Goal: Information Seeking & Learning: Learn about a topic

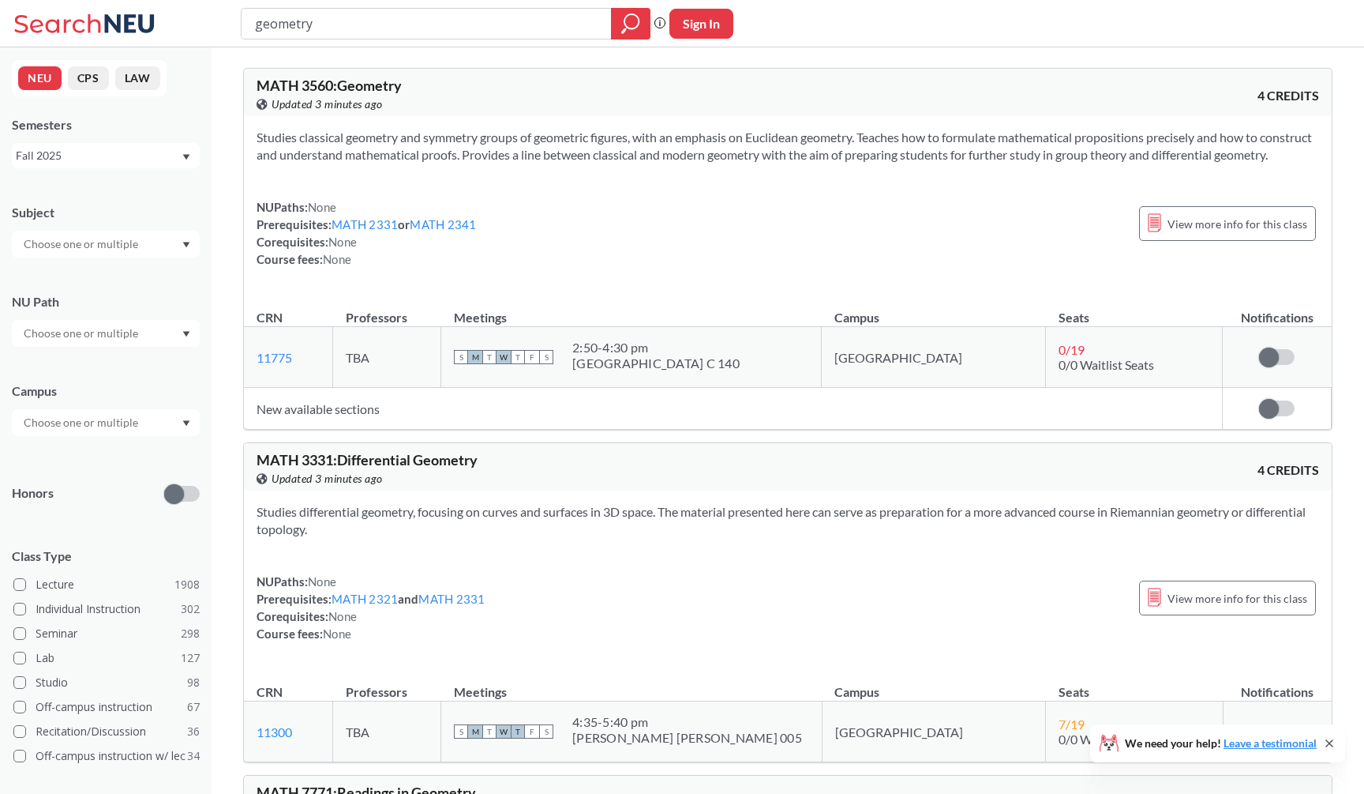
click at [495, 110] on div "View this course on Banner. Updated 3 minutes ago" at bounding box center [522, 104] width 531 height 17
click at [916, 163] on section "Studies classical geometry and symmetry groups of geometric figures, with an em…" at bounding box center [788, 146] width 1063 height 35
click at [925, 114] on div "MATH 3560 : Geometry View this course on Banner. Updated a few seconds ago 4 CR…" at bounding box center [788, 92] width 1088 height 47
click at [979, 46] on div "geometry Phrase search guarantees the exact search appears in the results. Ex. …" at bounding box center [682, 23] width 1364 height 47
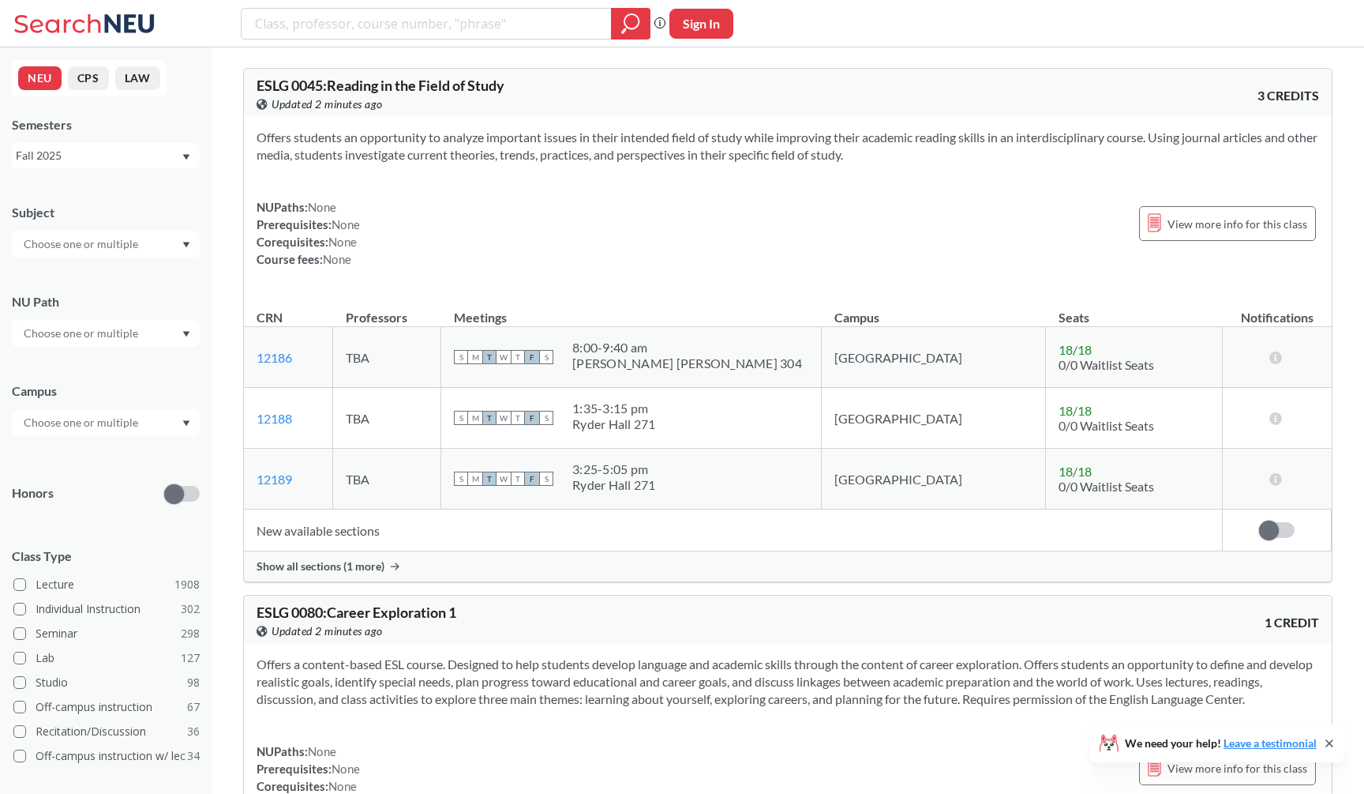
click at [172, 239] on div at bounding box center [106, 244] width 188 height 27
click at [154, 271] on div "CS ( 115 )" at bounding box center [110, 271] width 178 height 17
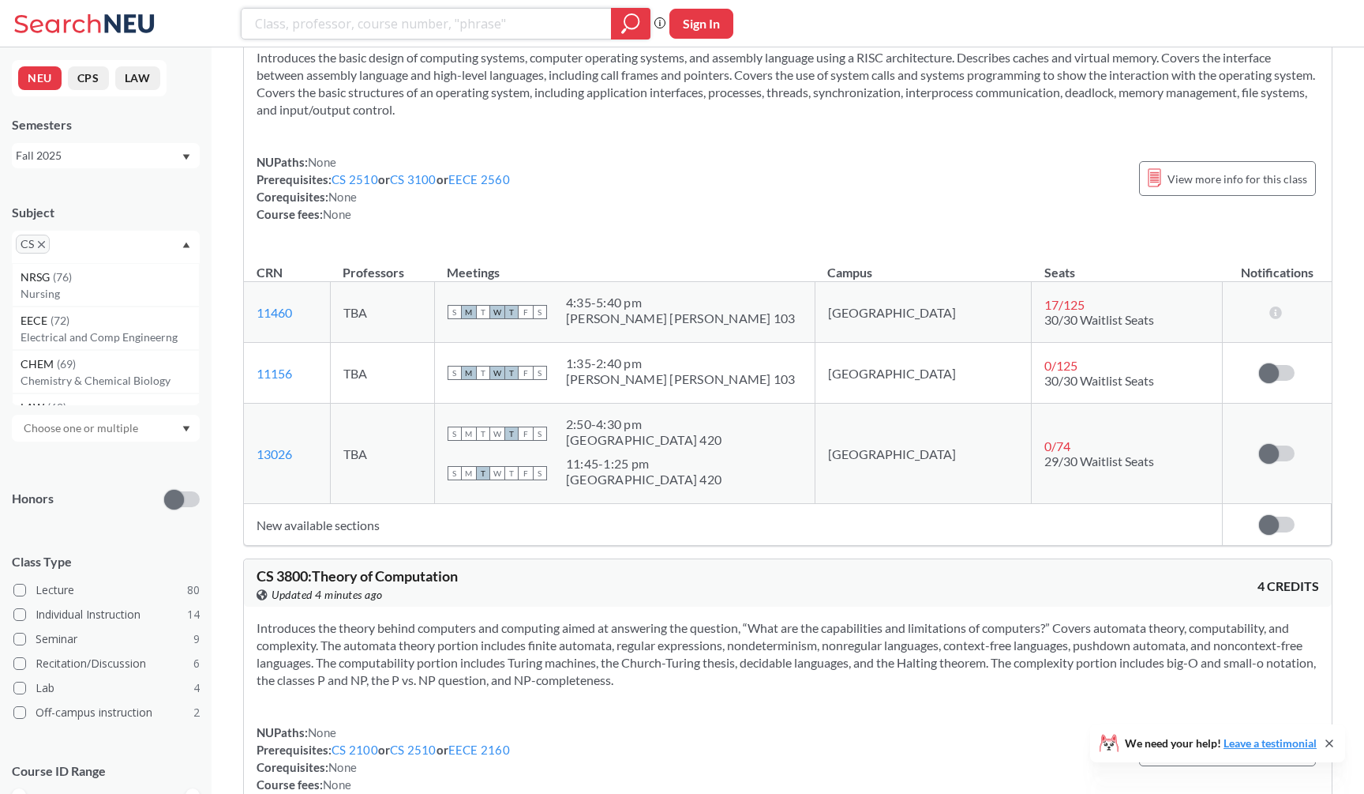
scroll to position [8918, 0]
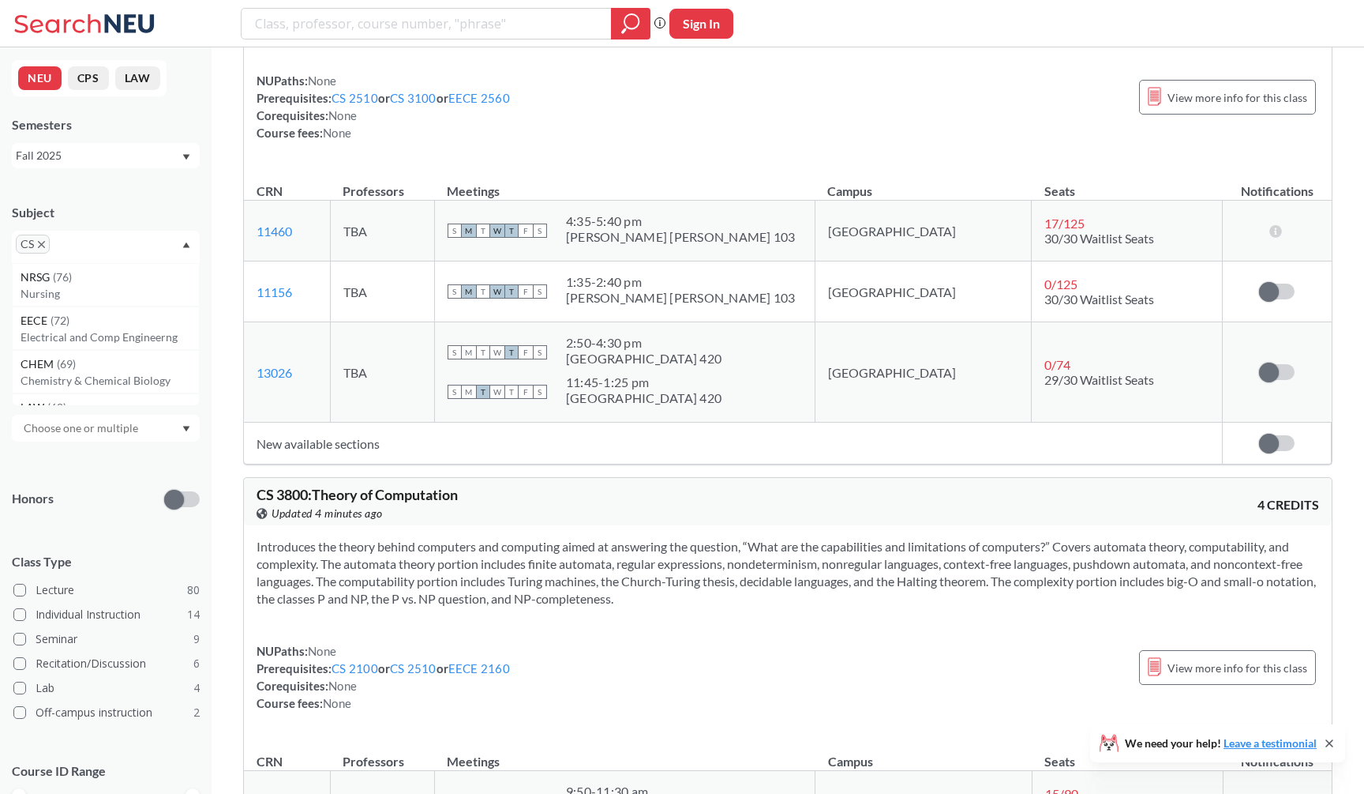
click at [880, 2] on div "Phrase search guarantees the exact search appears in the results. Ex. If you wa…" at bounding box center [682, 23] width 1364 height 47
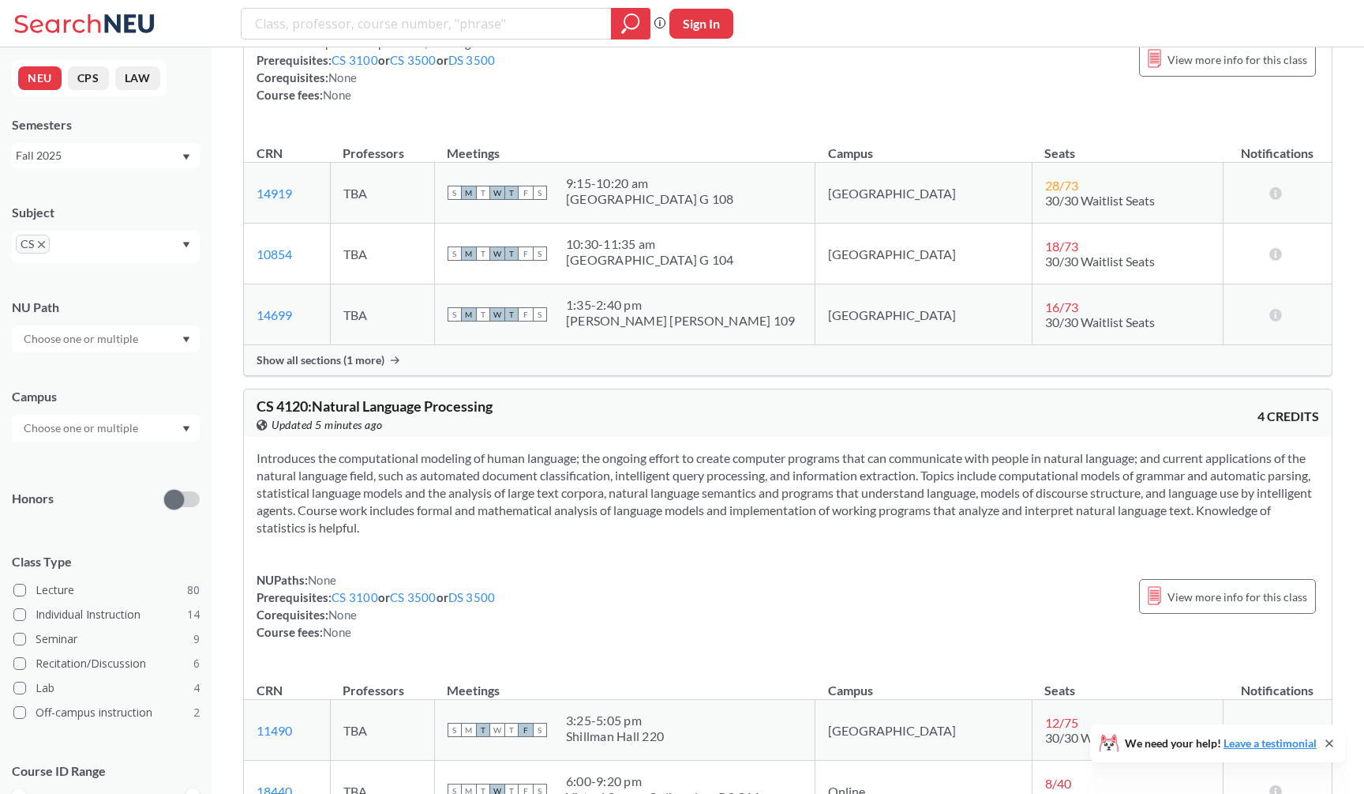
scroll to position [10794, 0]
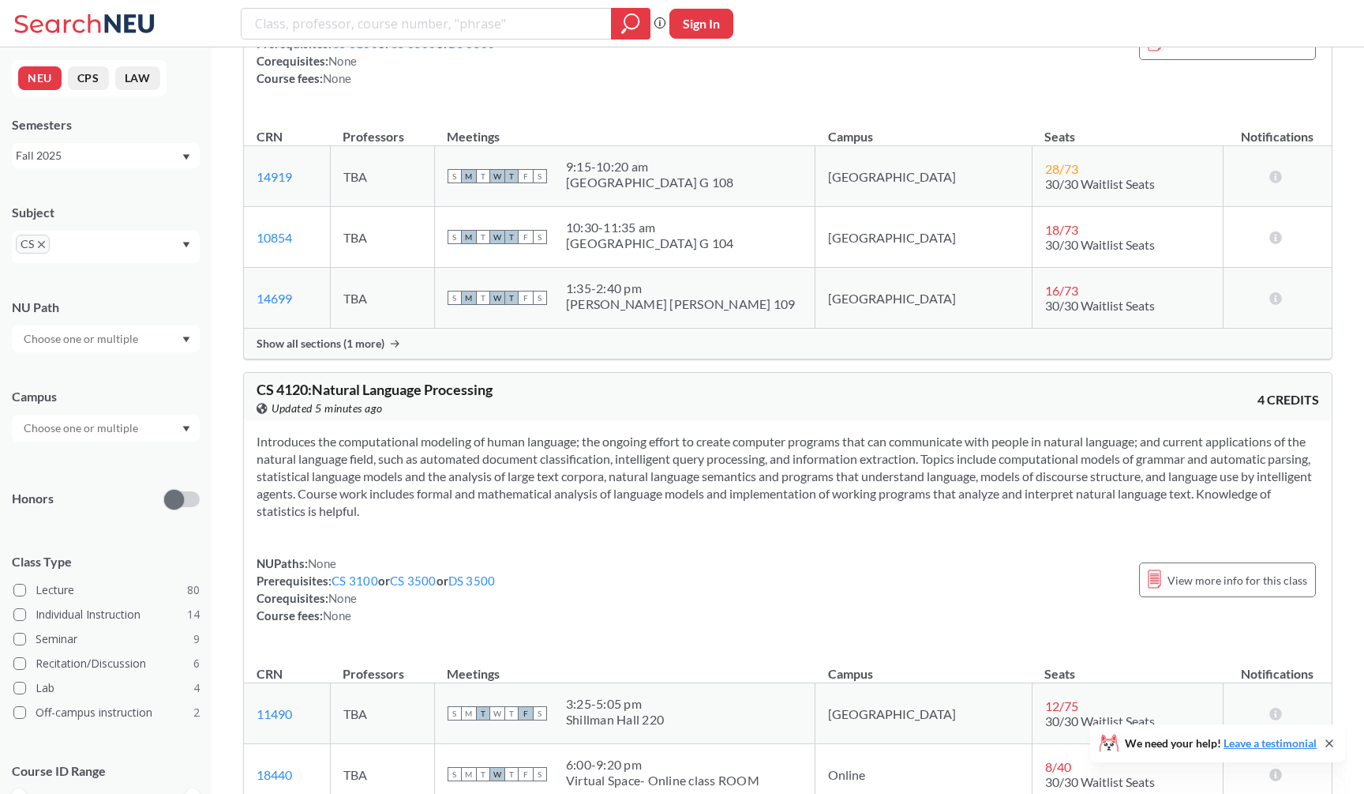
click at [640, 392] on div "CS 4120 : Natural Language Processing View this course on Banner. Updated 5 min…" at bounding box center [788, 396] width 1088 height 47
click at [657, 350] on div "Show all sections (1 more)" at bounding box center [788, 343] width 1088 height 30
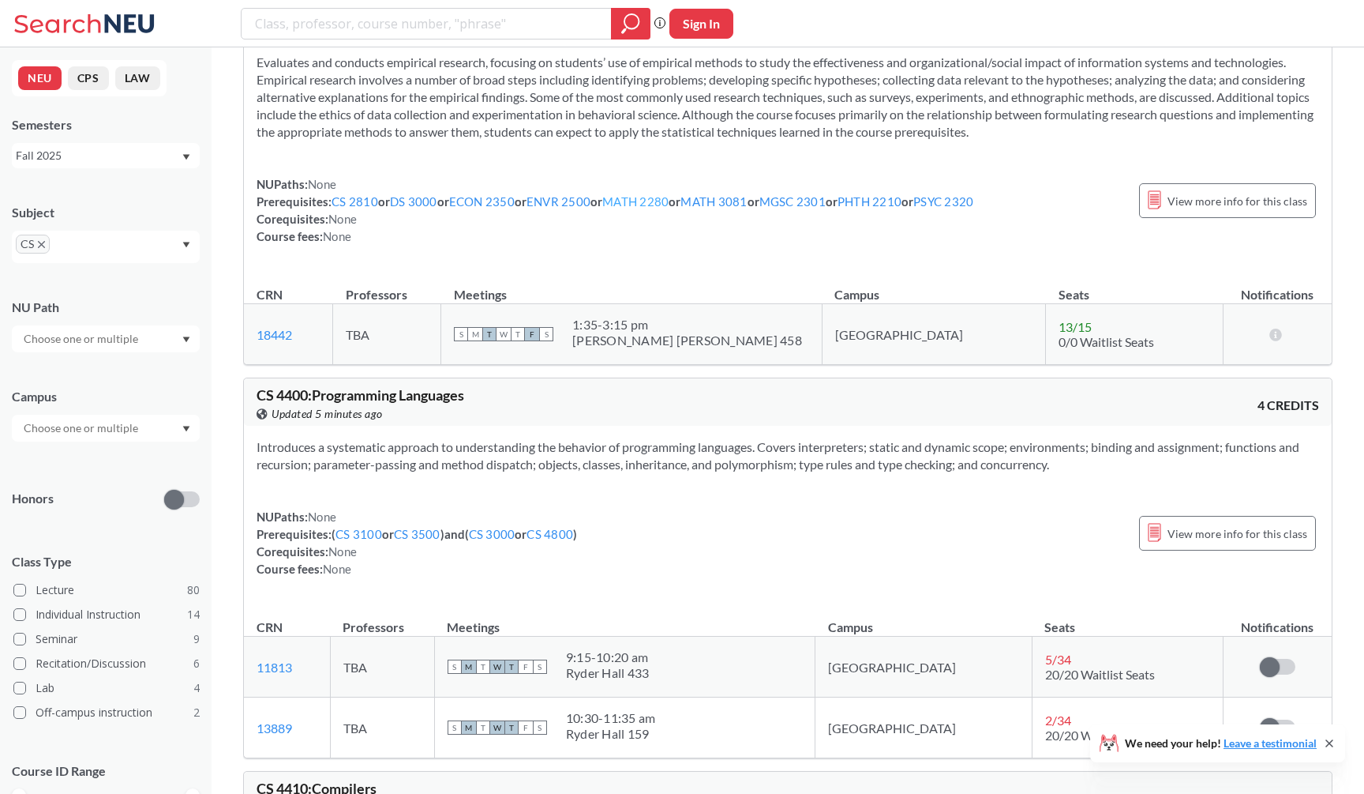
scroll to position [12457, 0]
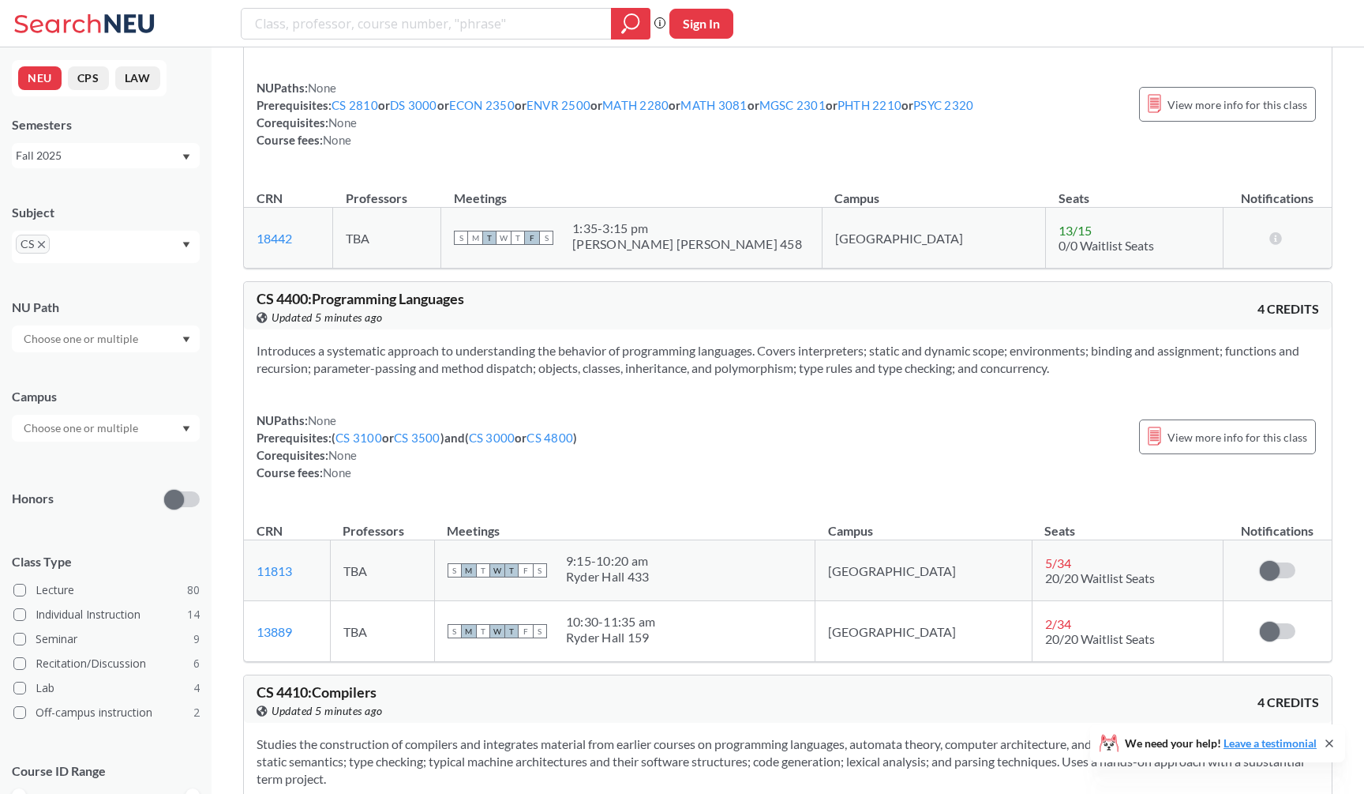
click at [636, 311] on div "CS 4400 : Programming Languages View this course on Banner. Updated 5 minutes a…" at bounding box center [522, 308] width 531 height 35
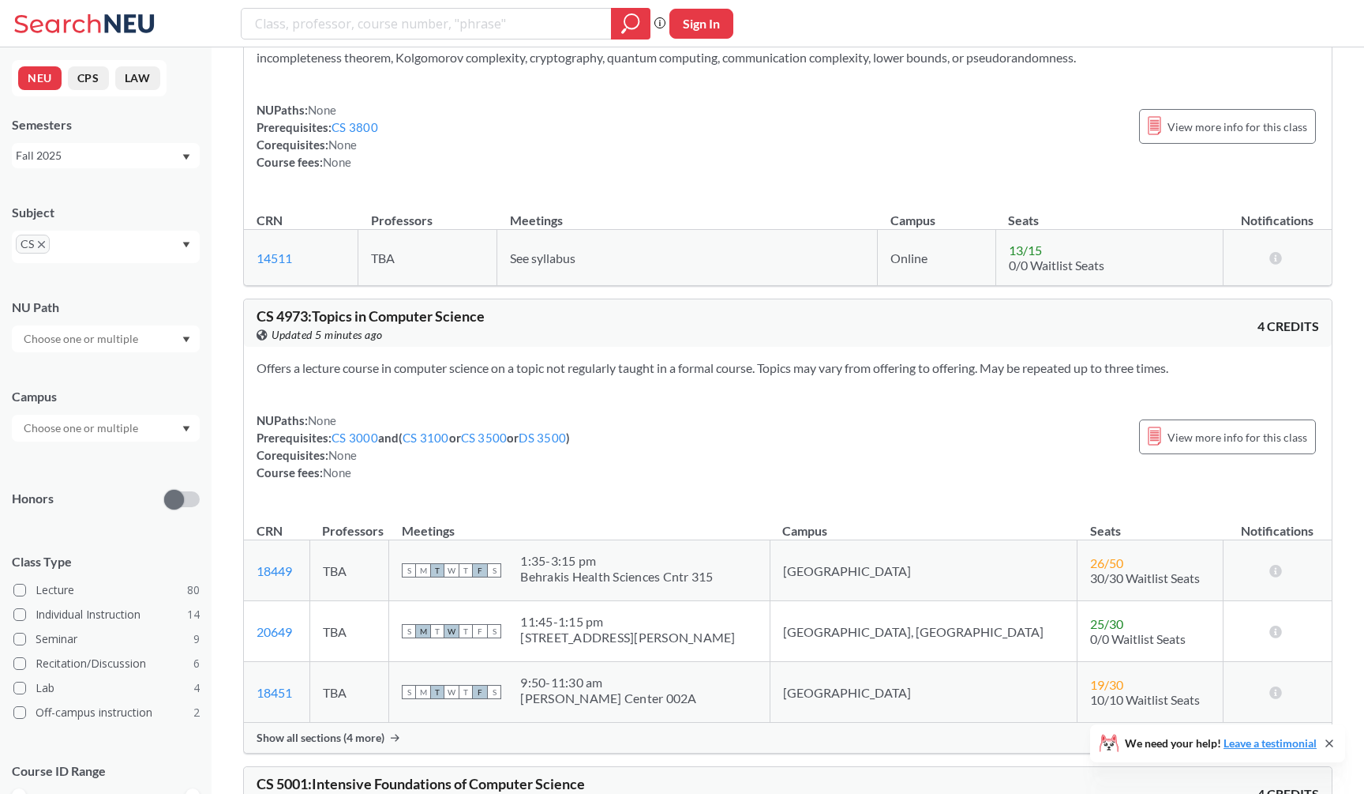
scroll to position [15602, 0]
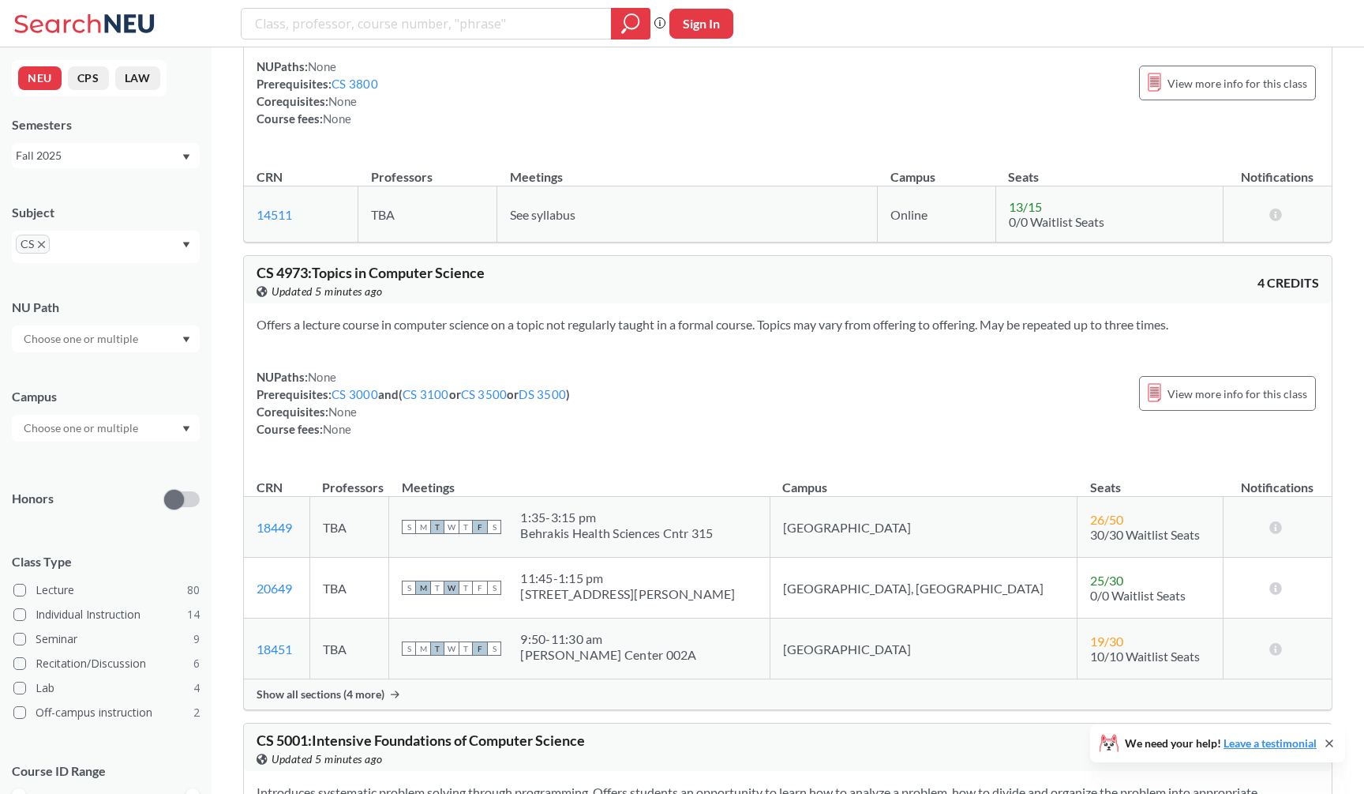
click at [43, 240] on span "CS" at bounding box center [33, 244] width 34 height 19
click at [43, 243] on icon "X to remove pill" at bounding box center [41, 244] width 7 height 7
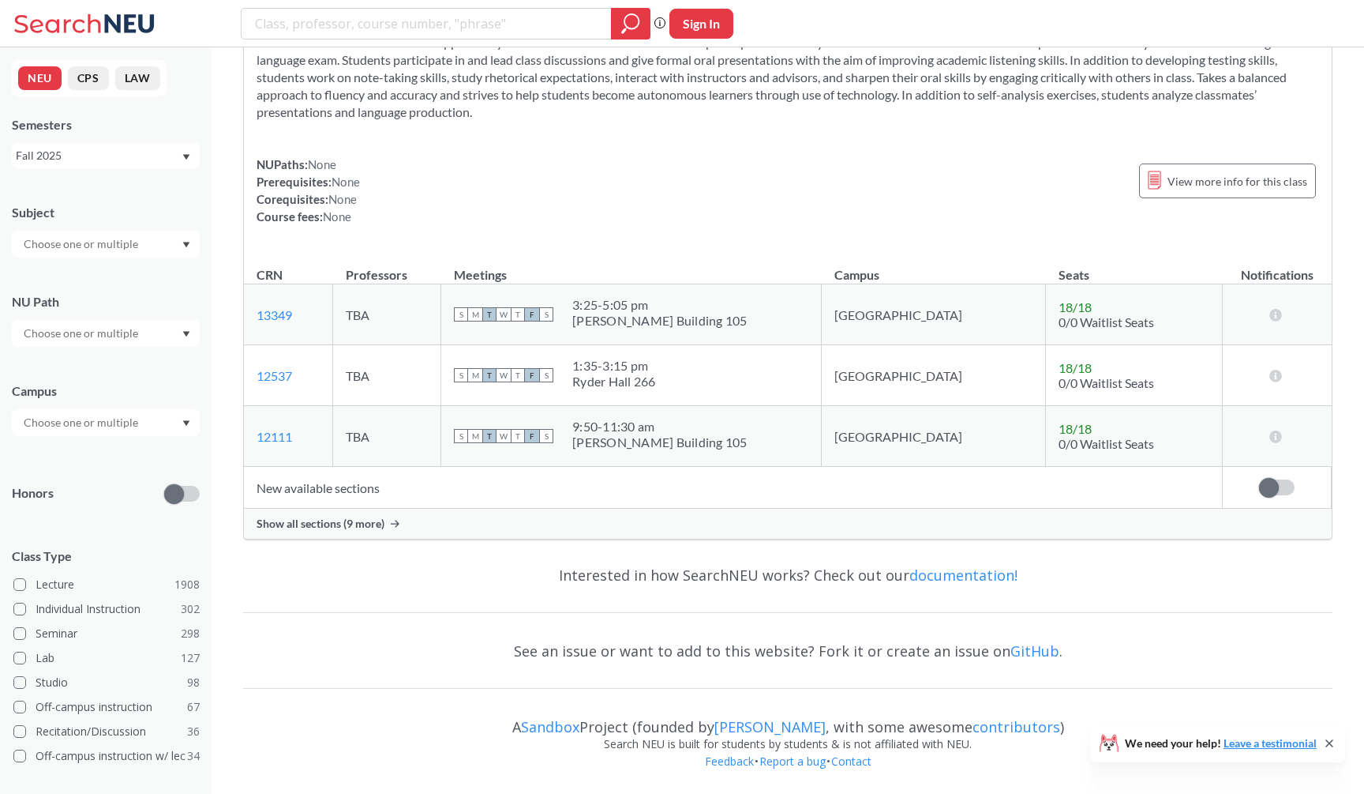
scroll to position [4737, 0]
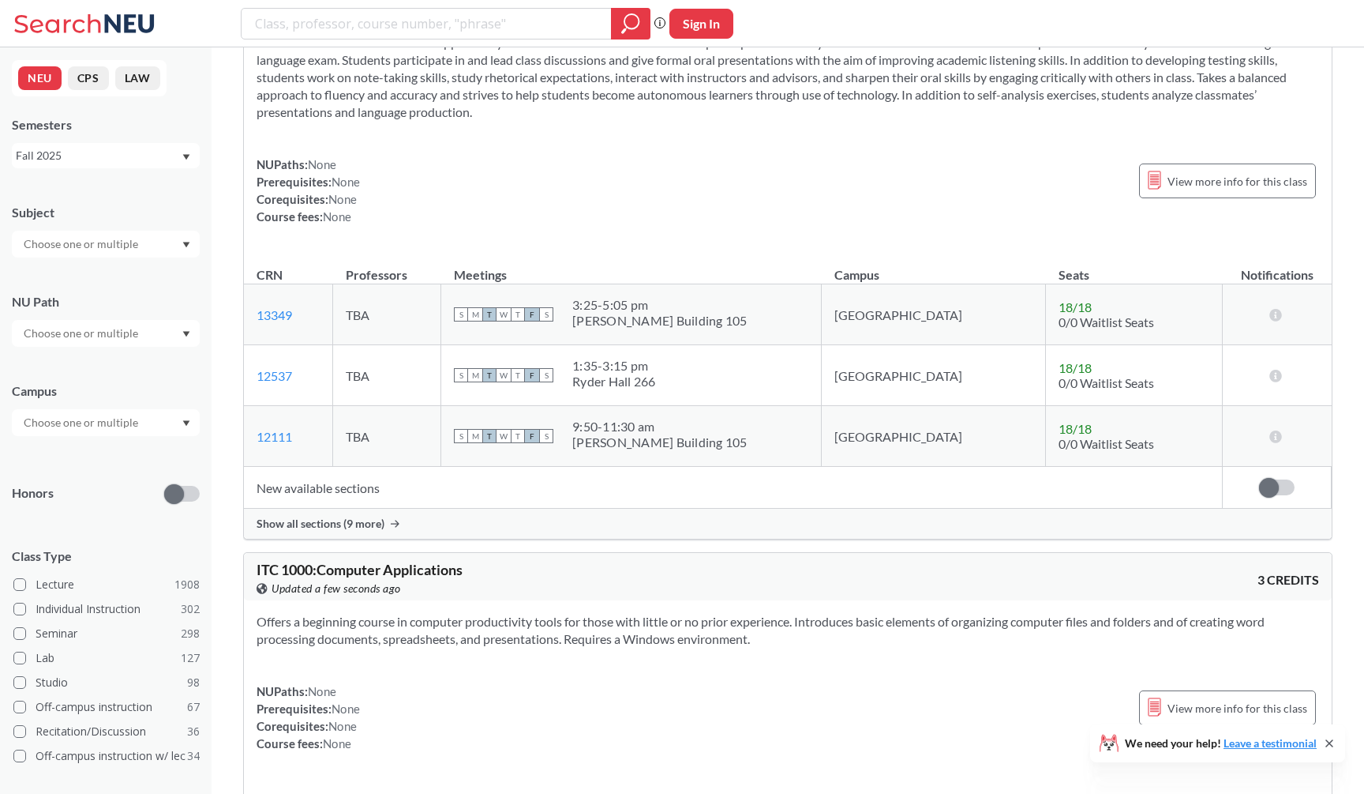
click at [54, 243] on input "text" at bounding box center [82, 244] width 133 height 19
click at [81, 326] on div "MATH ( 68 )" at bounding box center [110, 318] width 178 height 17
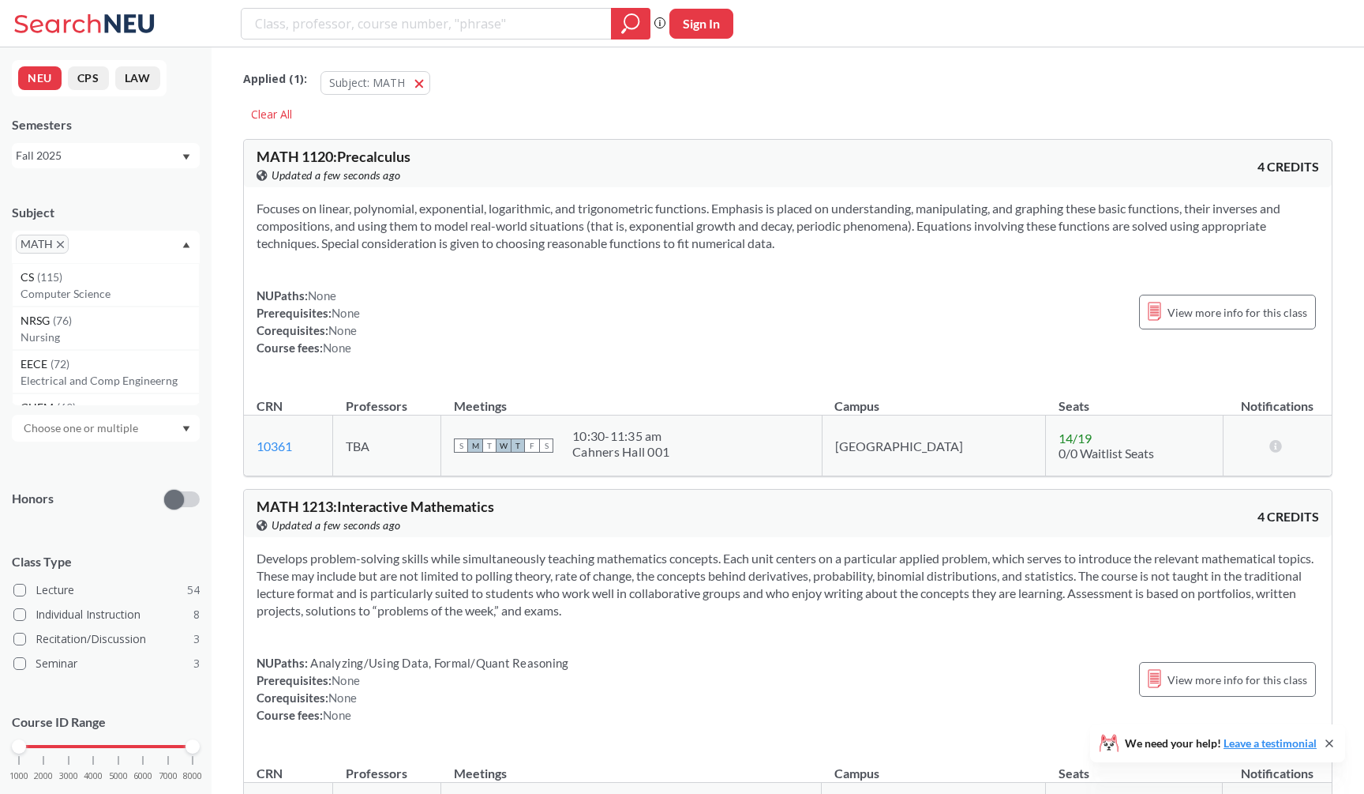
click at [347, 249] on section "Focuses on linear, polynomial, exponential, logarithmic, and trigonometric func…" at bounding box center [788, 226] width 1063 height 52
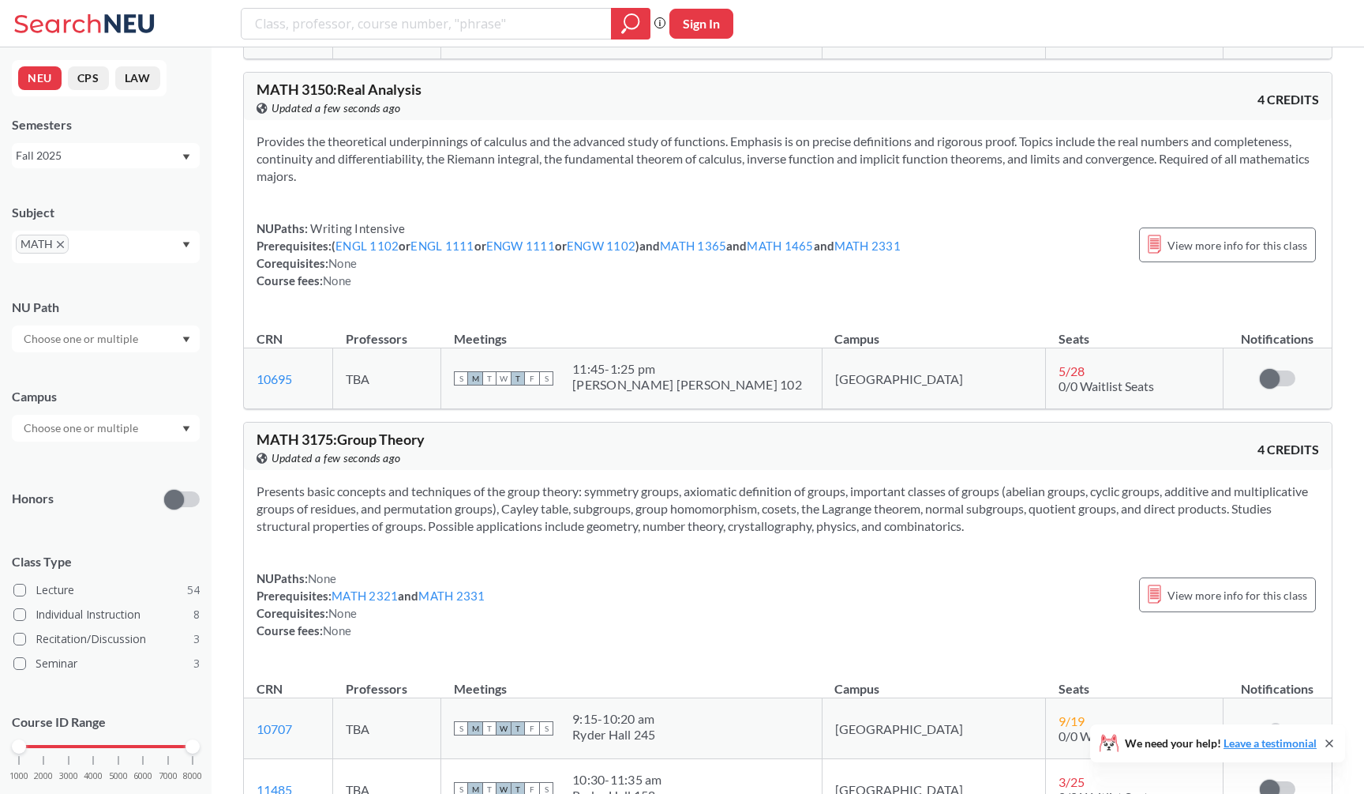
scroll to position [9481, 0]
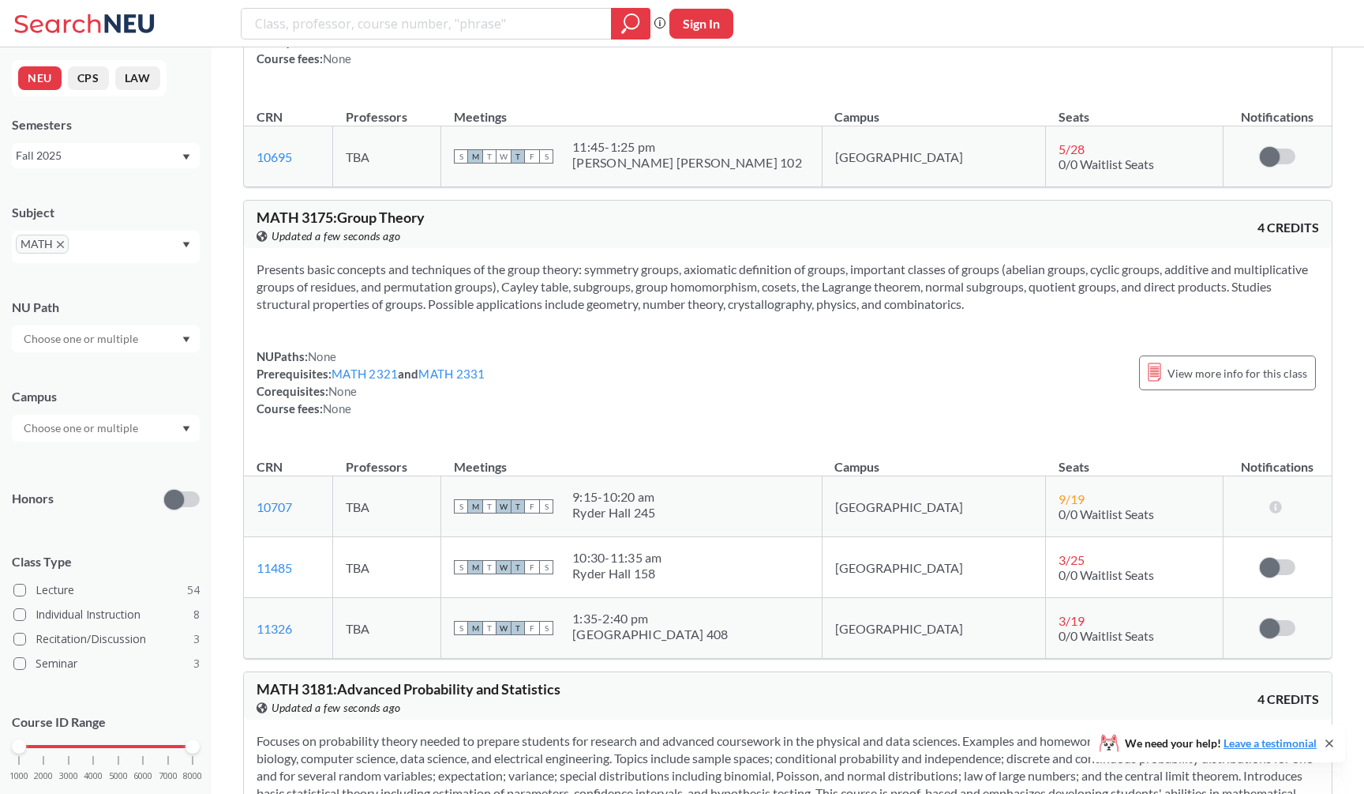
click at [572, 313] on section "Presents basic concepts and techniques of the group theory: symmetry groups, ax…" at bounding box center [788, 287] width 1063 height 52
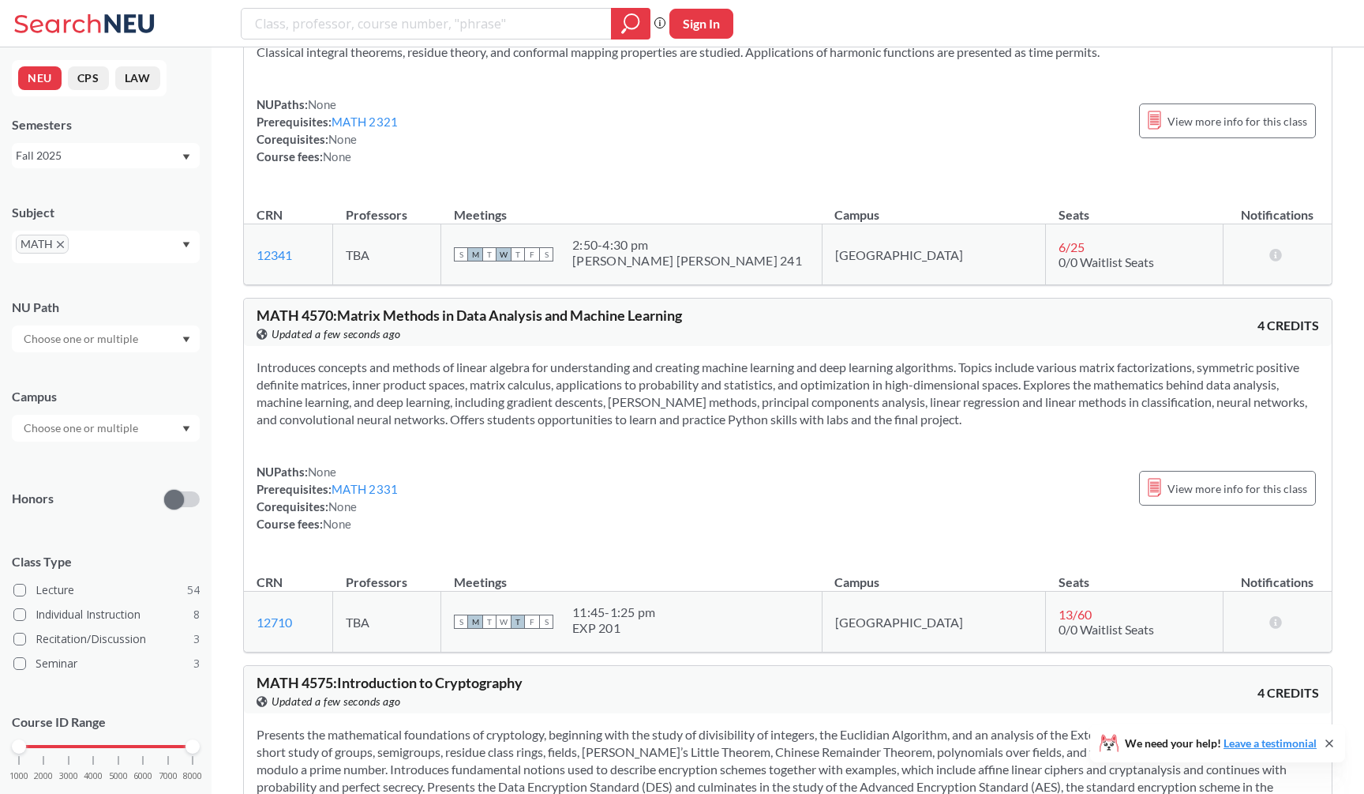
scroll to position [12907, 0]
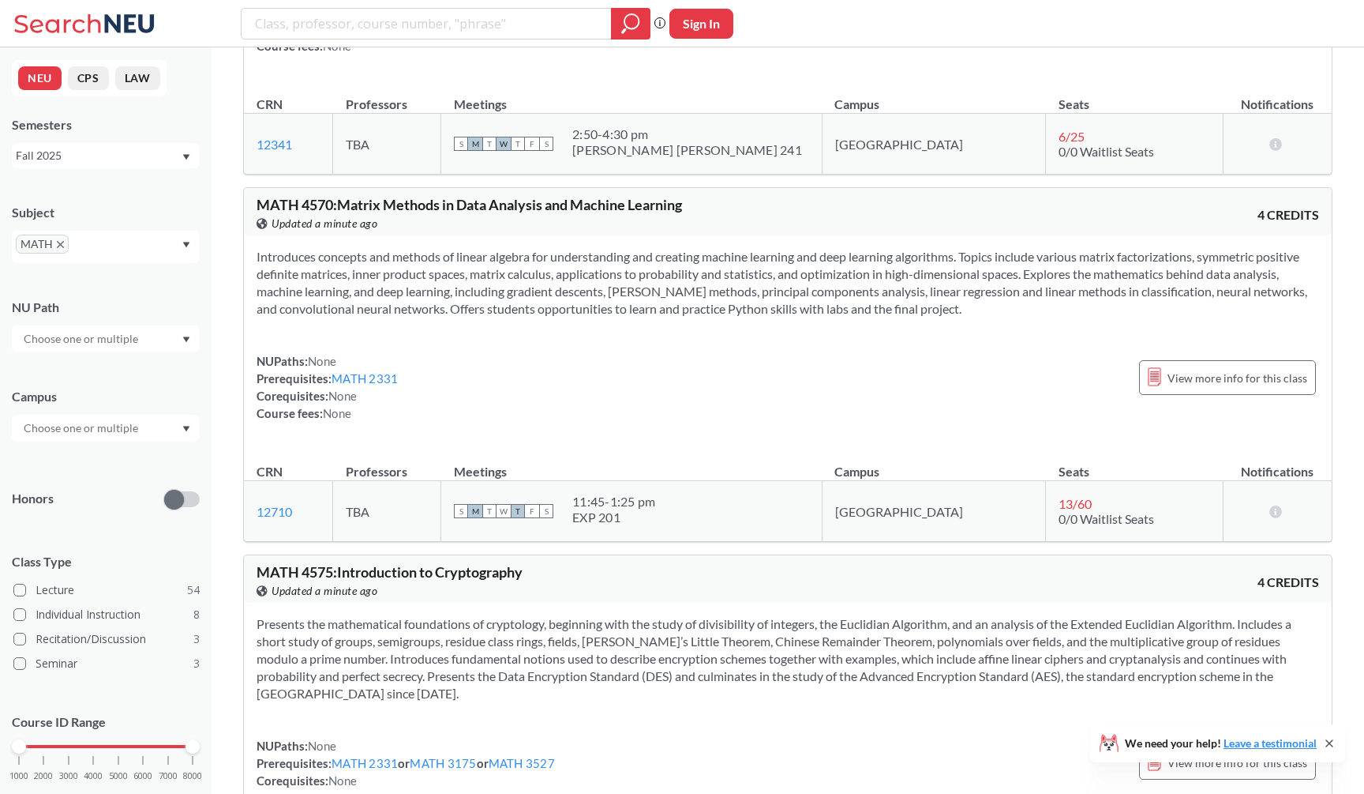
click at [525, 232] on div "View this course on Banner. Updated a minute ago" at bounding box center [522, 223] width 531 height 17
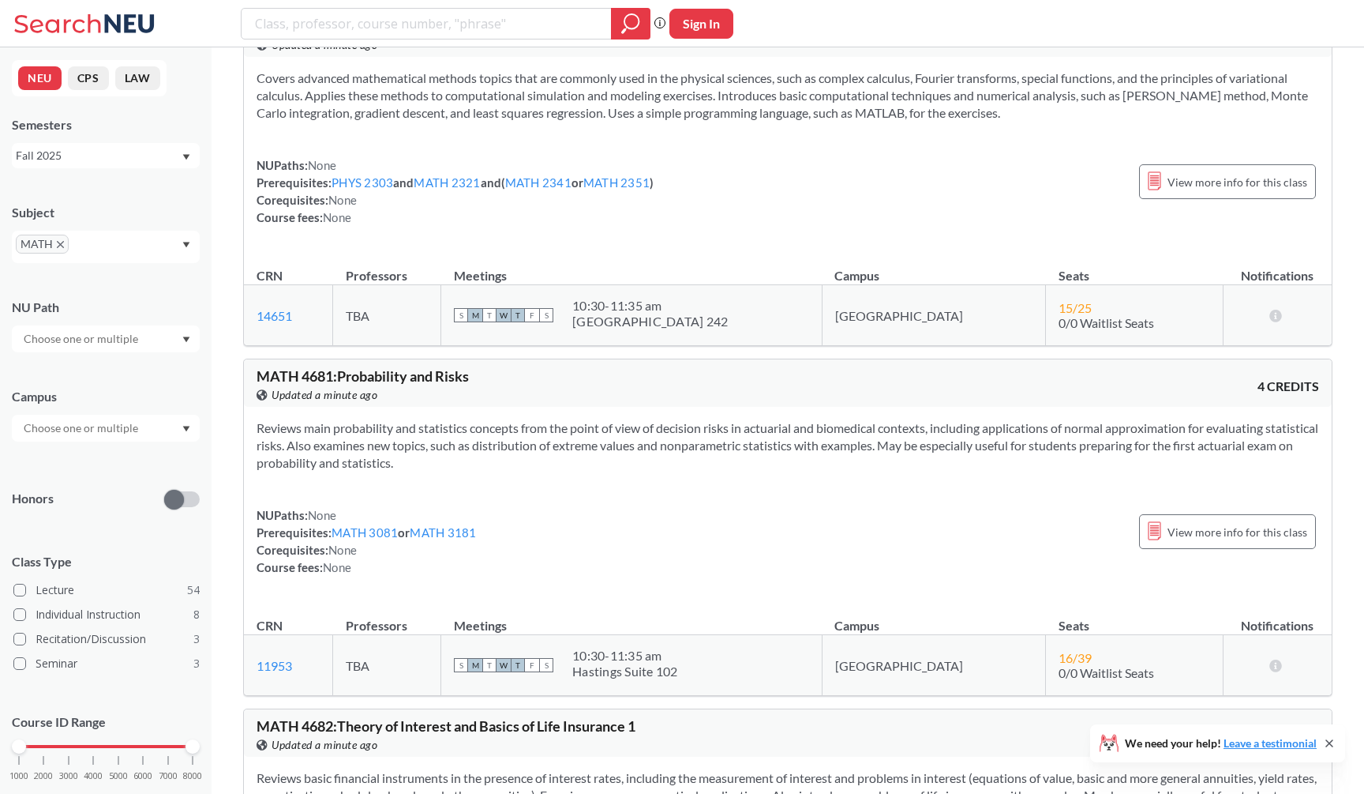
scroll to position [14725, 0]
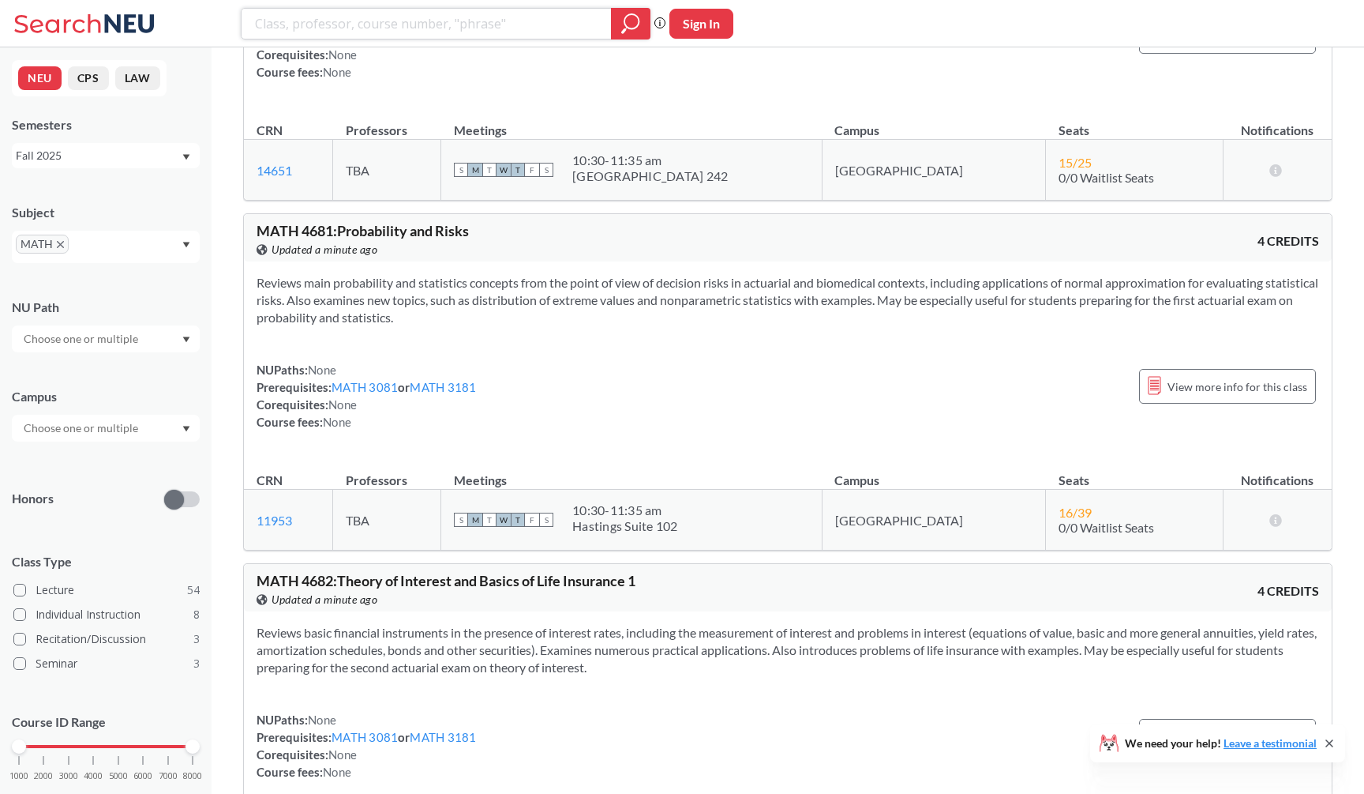
click at [414, 28] on input "search" at bounding box center [426, 23] width 347 height 27
type input "geometry"
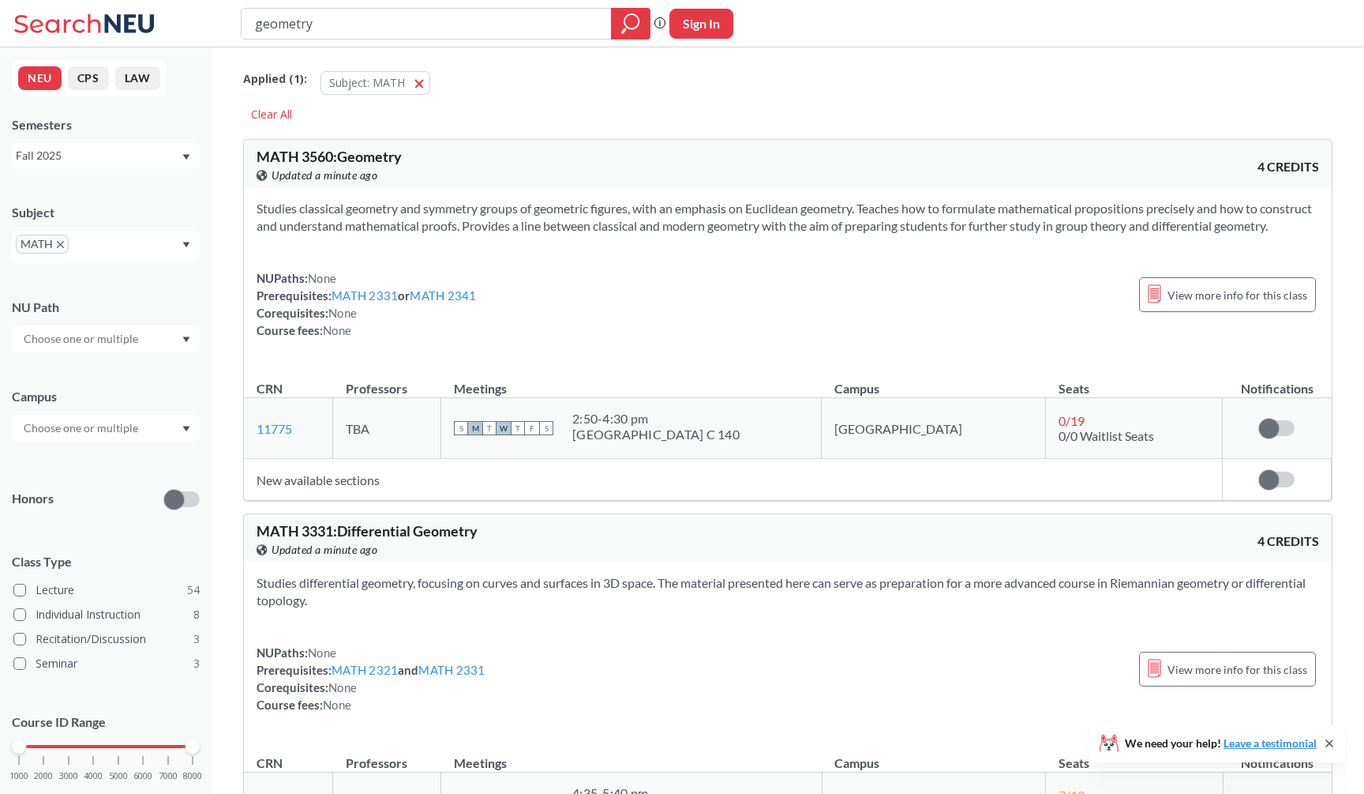
click at [57, 240] on span "MATH" at bounding box center [42, 244] width 53 height 19
click at [64, 242] on span "MATH" at bounding box center [42, 244] width 53 height 19
click at [62, 242] on icon "X to remove pill" at bounding box center [60, 244] width 7 height 7
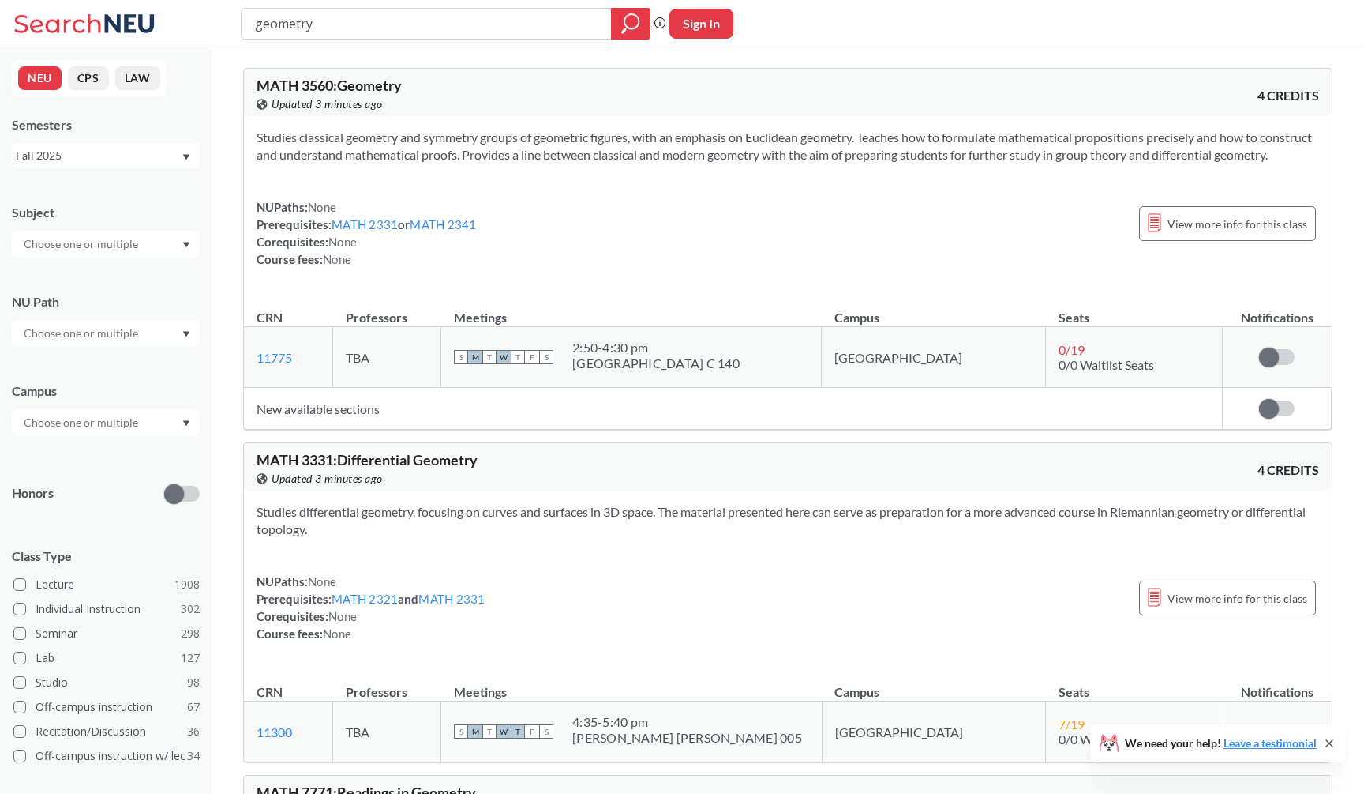
click at [777, 120] on div "Studies classical geometry and symmetry groups of geometric figures, with an em…" at bounding box center [788, 204] width 1088 height 177
click at [967, 2] on div "geometry Phrase search guarantees the exact search appears in the results. Ex. …" at bounding box center [682, 23] width 1364 height 47
click at [1107, 77] on div "MATH 3560 : Geometry View this course on Banner. Updated 15 minutes ago 4 CREDI…" at bounding box center [788, 92] width 1088 height 47
click at [830, 113] on div "MATH 3560 : Geometry View this course on Banner. Updated 37 minutes ago 4 CREDI…" at bounding box center [788, 92] width 1088 height 47
click at [520, 77] on div "MATH 3560 : Geometry View this course on Banner. Updated an hour ago 4 CREDITS" at bounding box center [788, 92] width 1088 height 47
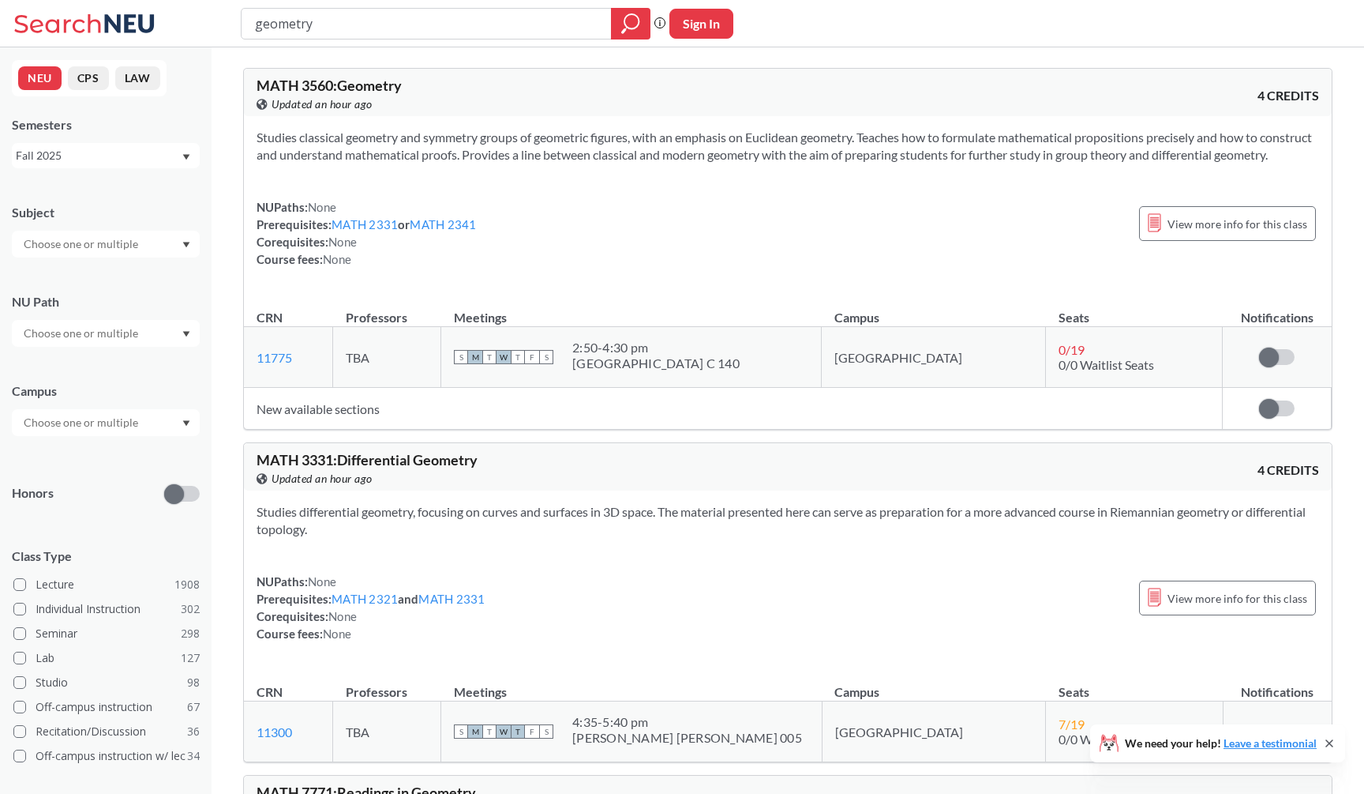
click at [754, 163] on section "Studies classical geometry and symmetry groups of geometric figures, with an em…" at bounding box center [788, 146] width 1063 height 35
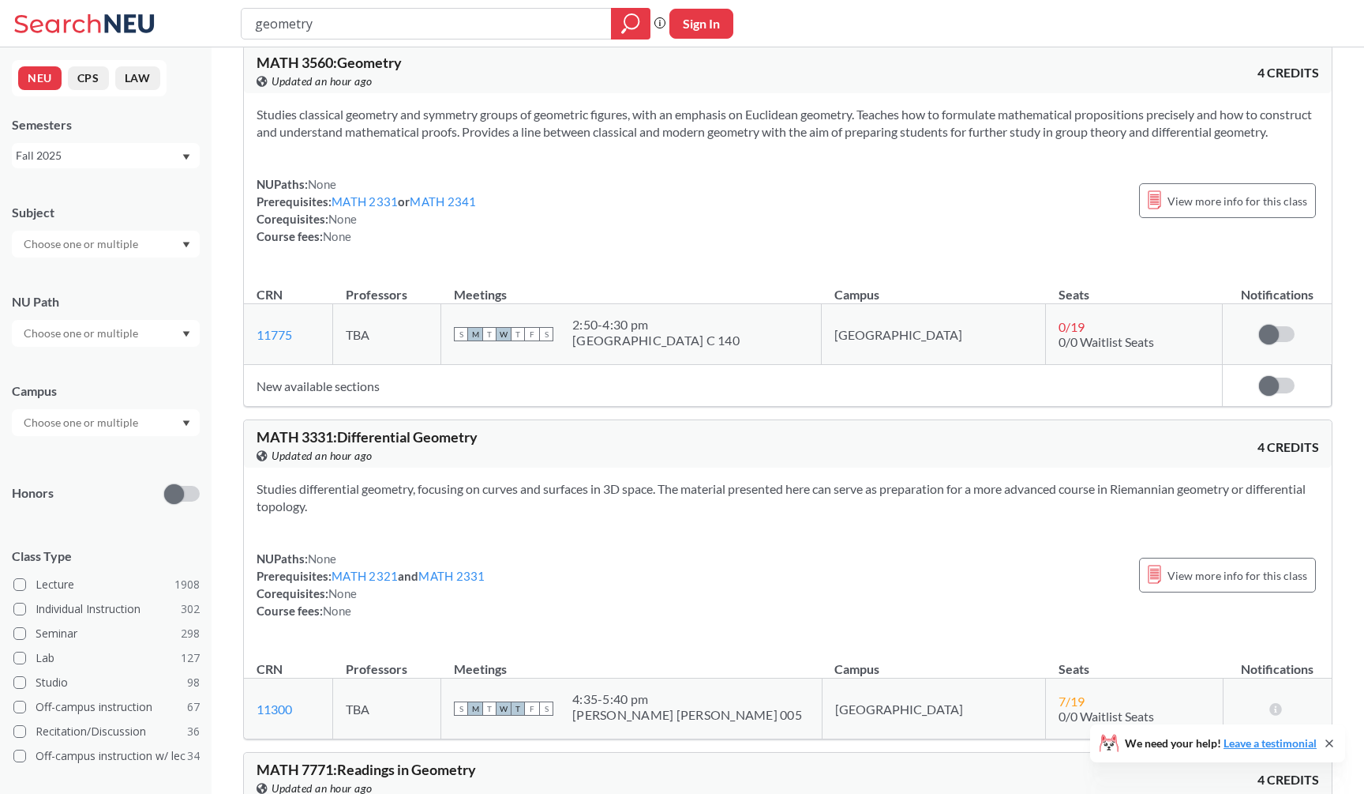
click at [614, 139] on section "Studies classical geometry and symmetry groups of geometric figures, with an em…" at bounding box center [788, 123] width 1063 height 35
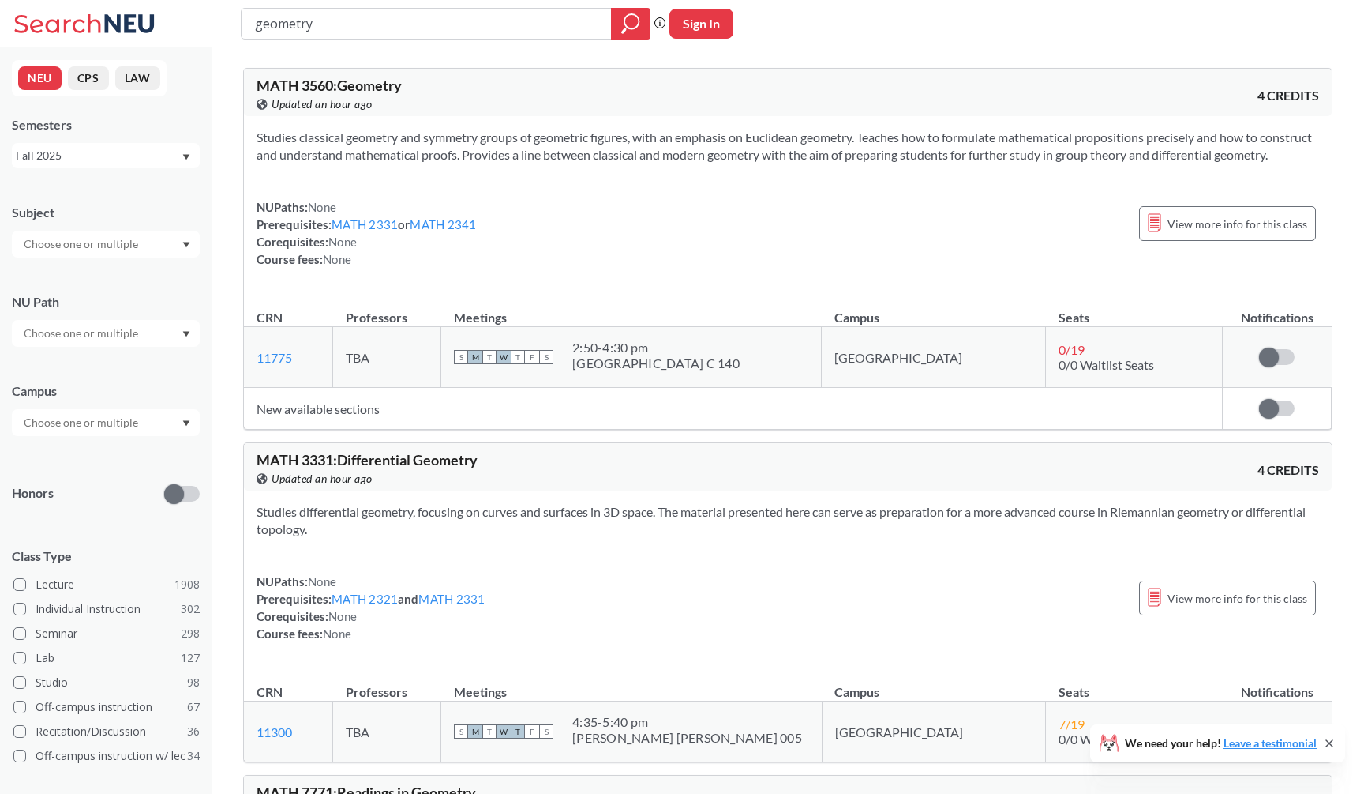
scroll to position [0, 0]
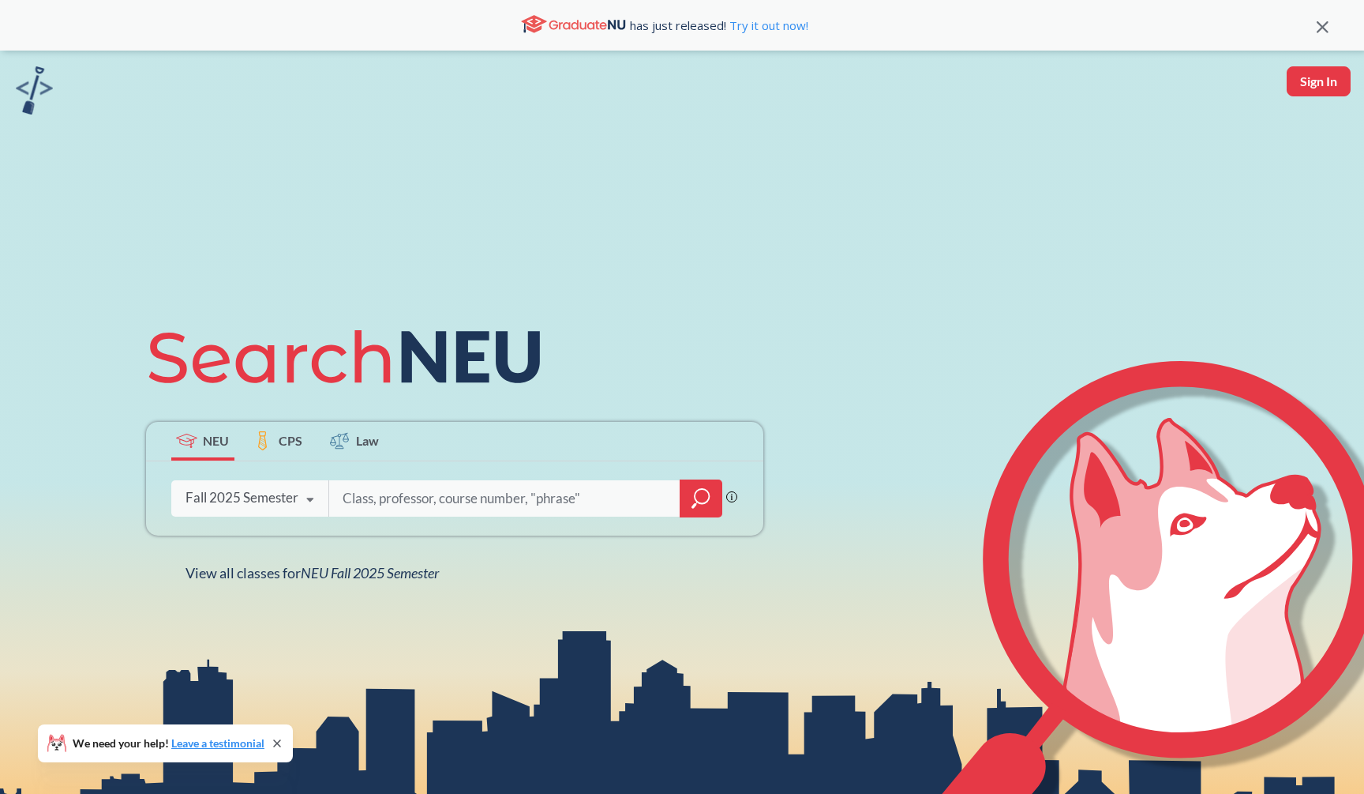
click at [697, 504] on icon "magnifying glass" at bounding box center [701, 498] width 19 height 22
